Goal: Task Accomplishment & Management: Use online tool/utility

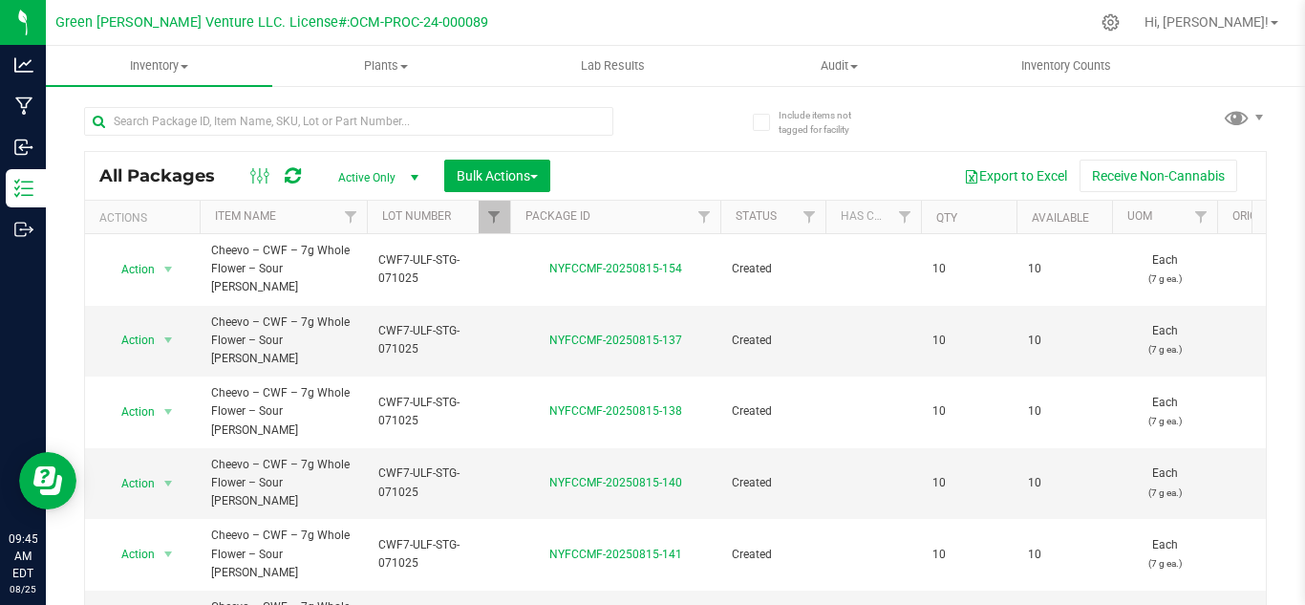
scroll to position [162, 0]
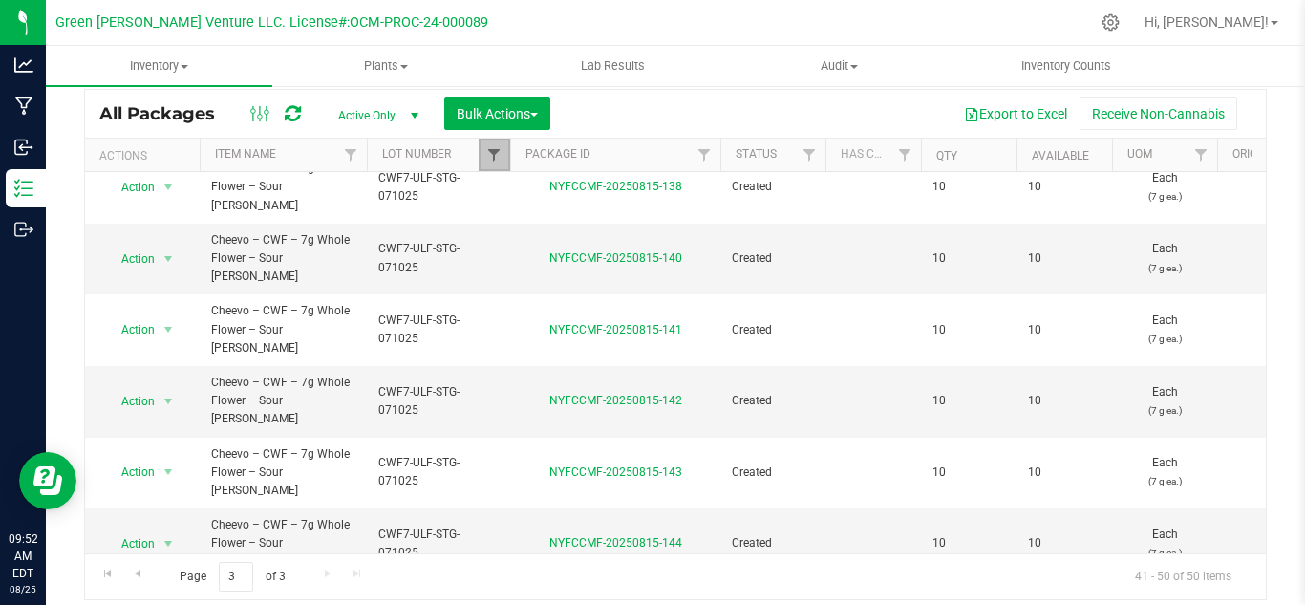
click at [500, 160] on span "Filter" at bounding box center [493, 154] width 15 height 15
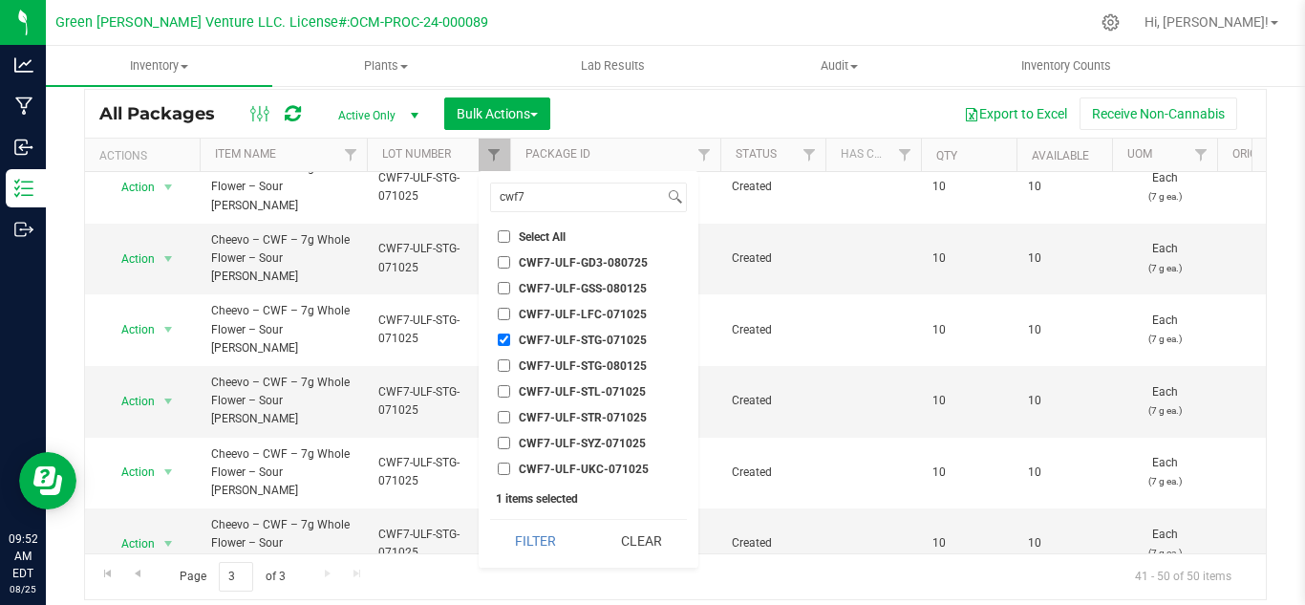
click at [503, 337] on input "CWF7-ULF-STG-071025" at bounding box center [504, 339] width 12 height 12
checkbox input "false"
drag, startPoint x: 548, startPoint y: 192, endPoint x: 493, endPoint y: 197, distance: 55.6
click at [496, 196] on input "cwf7" at bounding box center [577, 197] width 173 height 28
paste input
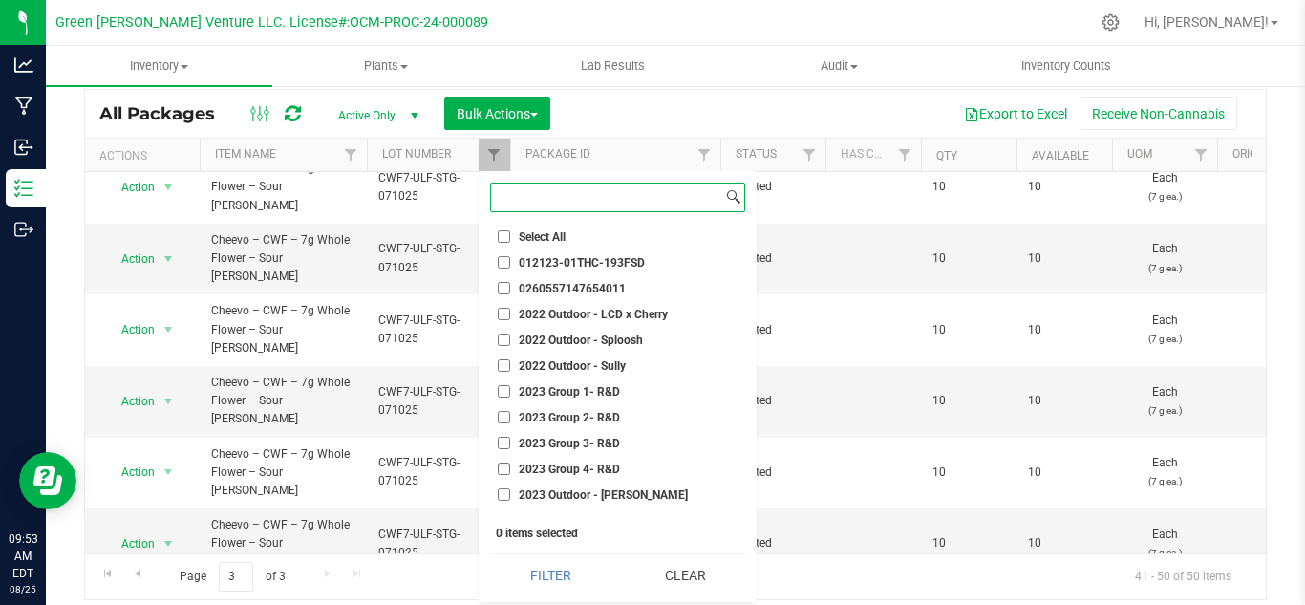
click at [527, 202] on input at bounding box center [606, 197] width 231 height 28
paste input "PRJ1CT-ULF-SMT-060925"
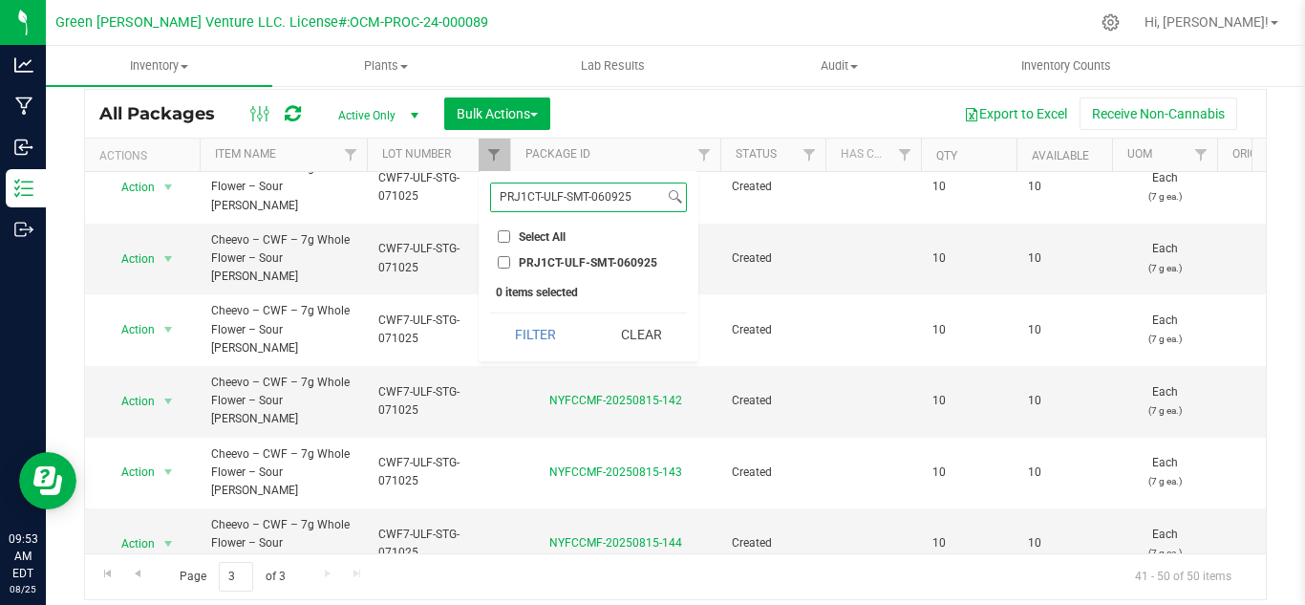
type input "PRJ1CT-ULF-SMT-060925"
click at [529, 257] on span "PRJ1CT-ULF-SMT-060925" at bounding box center [588, 262] width 139 height 11
click at [510, 256] on input "PRJ1CT-ULF-SMT-060925" at bounding box center [504, 262] width 12 height 12
checkbox input "true"
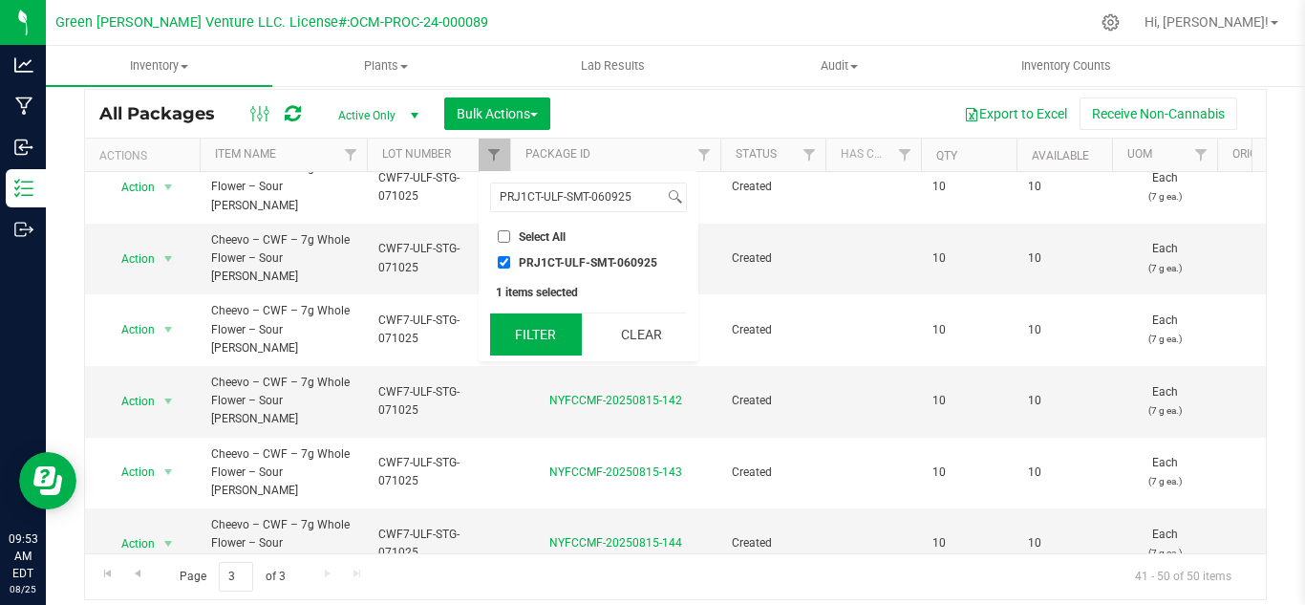
click at [546, 345] on button "Filter" at bounding box center [536, 334] width 92 height 42
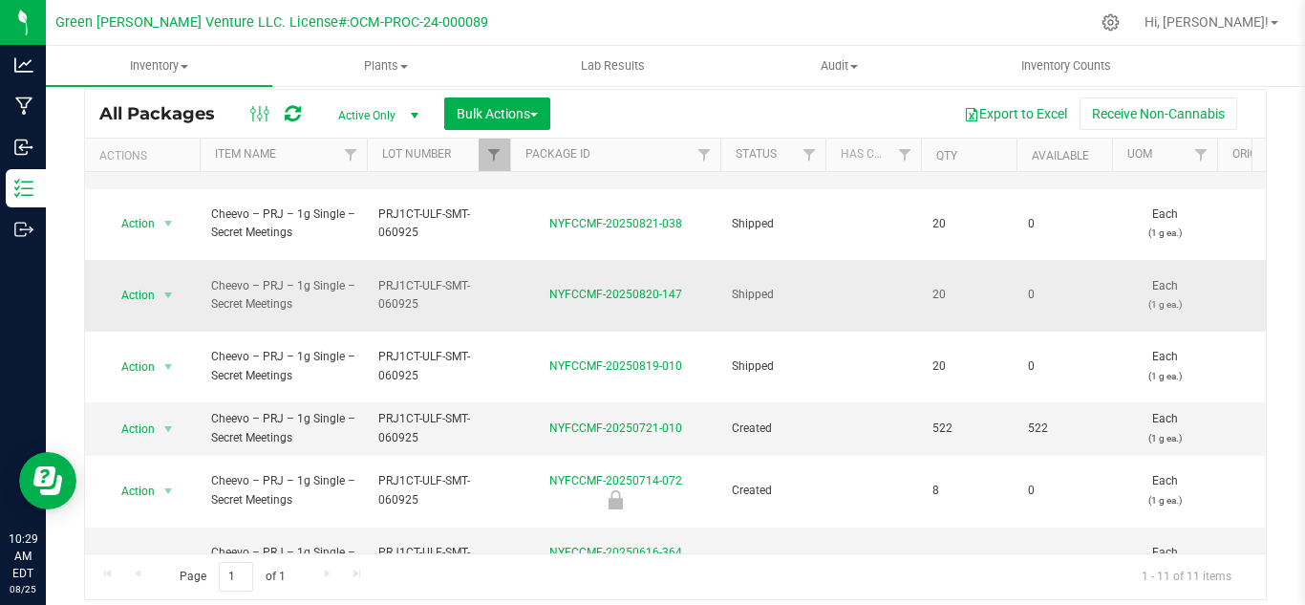
scroll to position [290, 0]
